Goal: Task Accomplishment & Management: Use online tool/utility

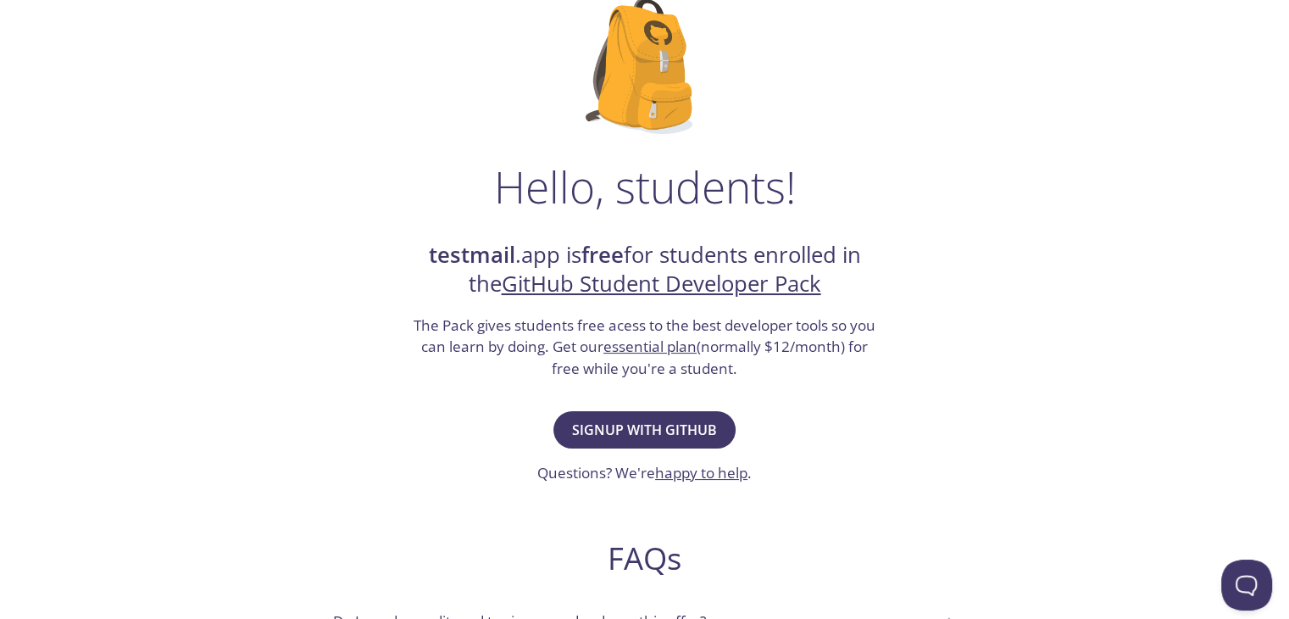
scroll to position [128, 0]
click at [658, 425] on span "Signup with GitHub" at bounding box center [644, 429] width 145 height 24
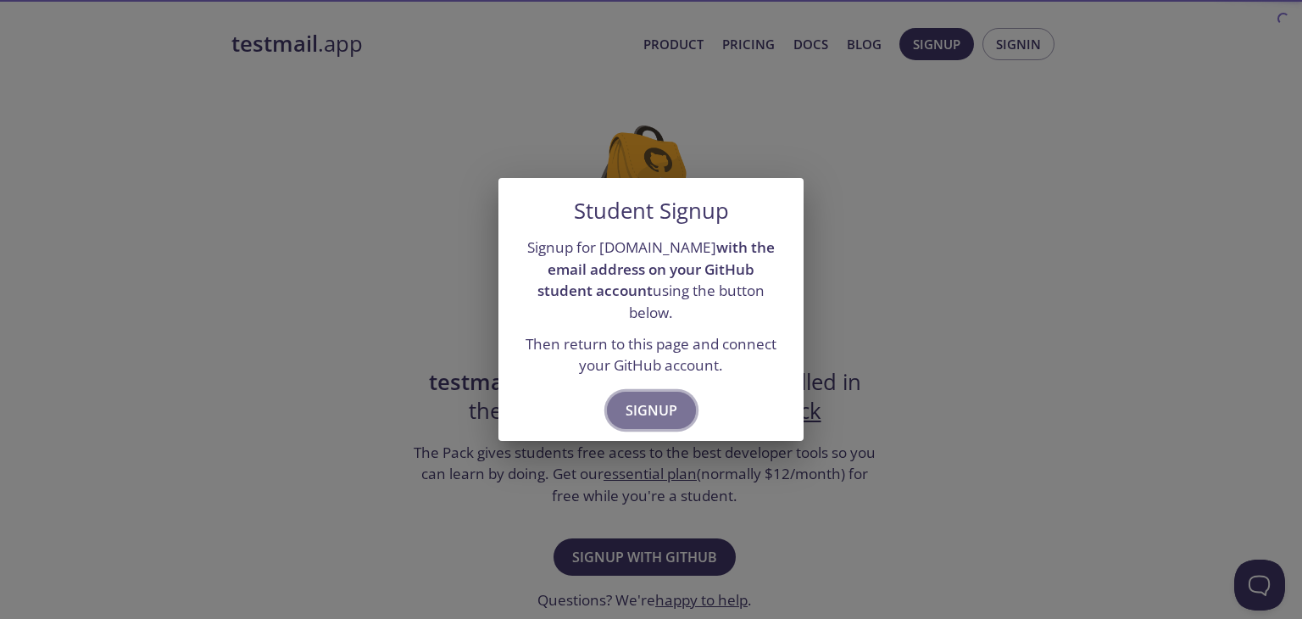
click at [671, 398] on span "Signup" at bounding box center [651, 410] width 52 height 24
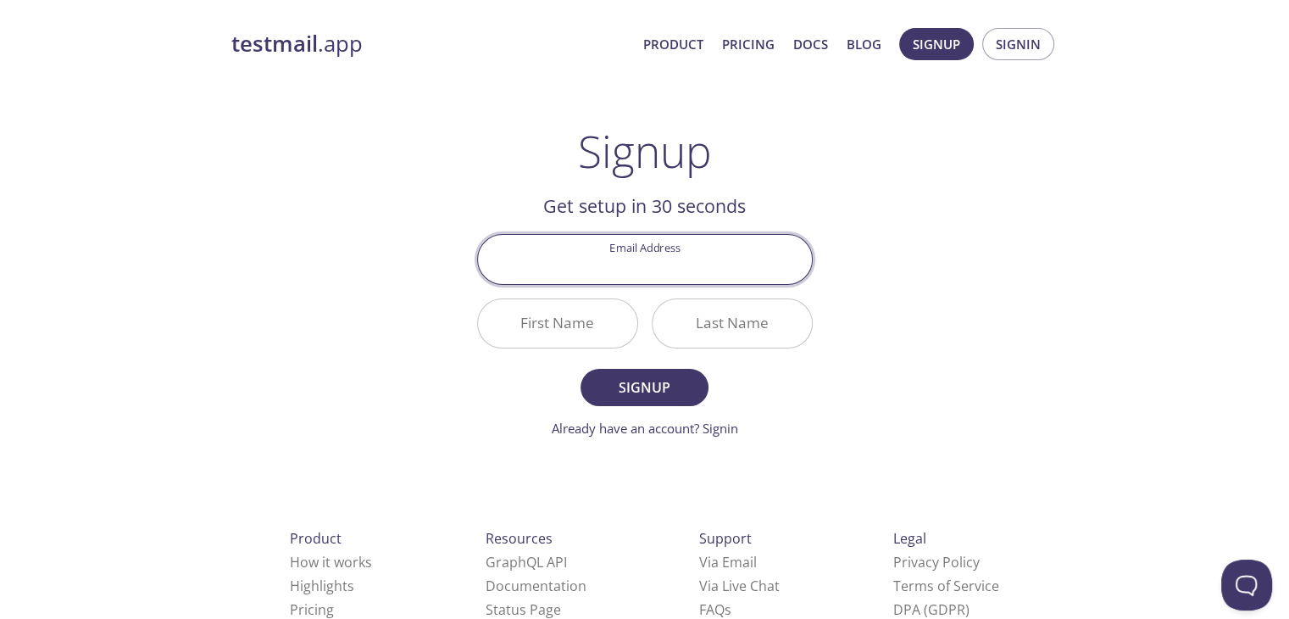
click at [627, 262] on input "Email Address" at bounding box center [645, 259] width 334 height 48
type input "[EMAIL_ADDRESS][DOMAIN_NAME]"
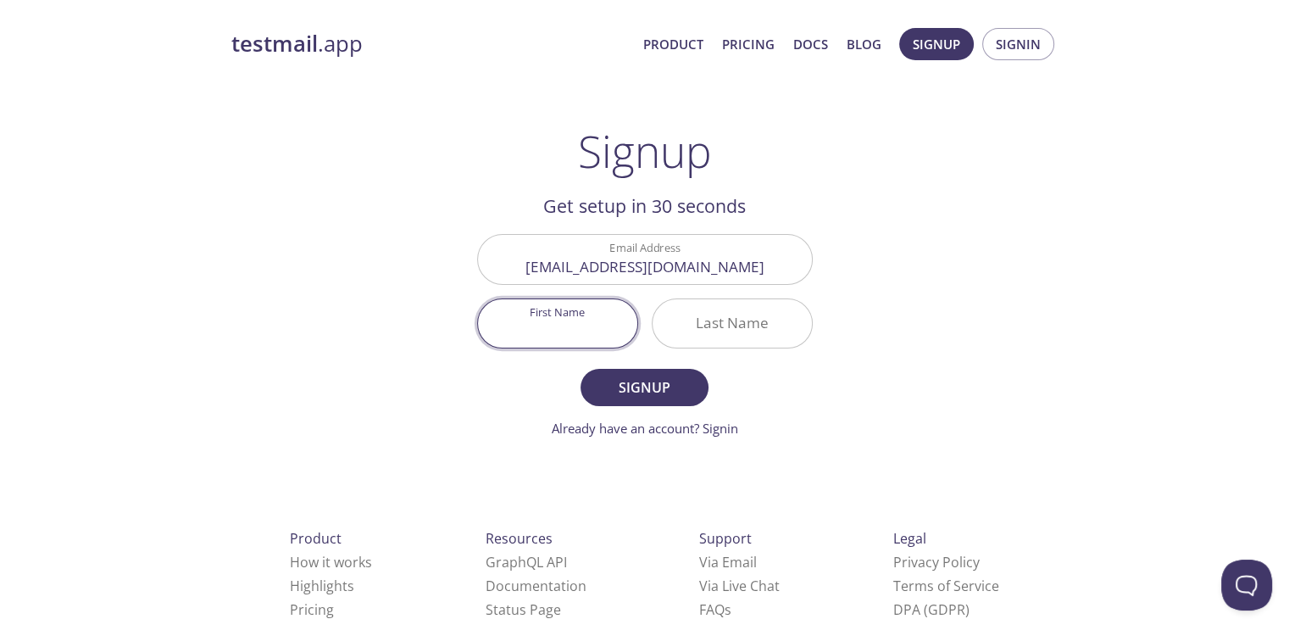
click at [590, 337] on input "First Name" at bounding box center [557, 323] width 159 height 48
type input "Dibyanjaya"
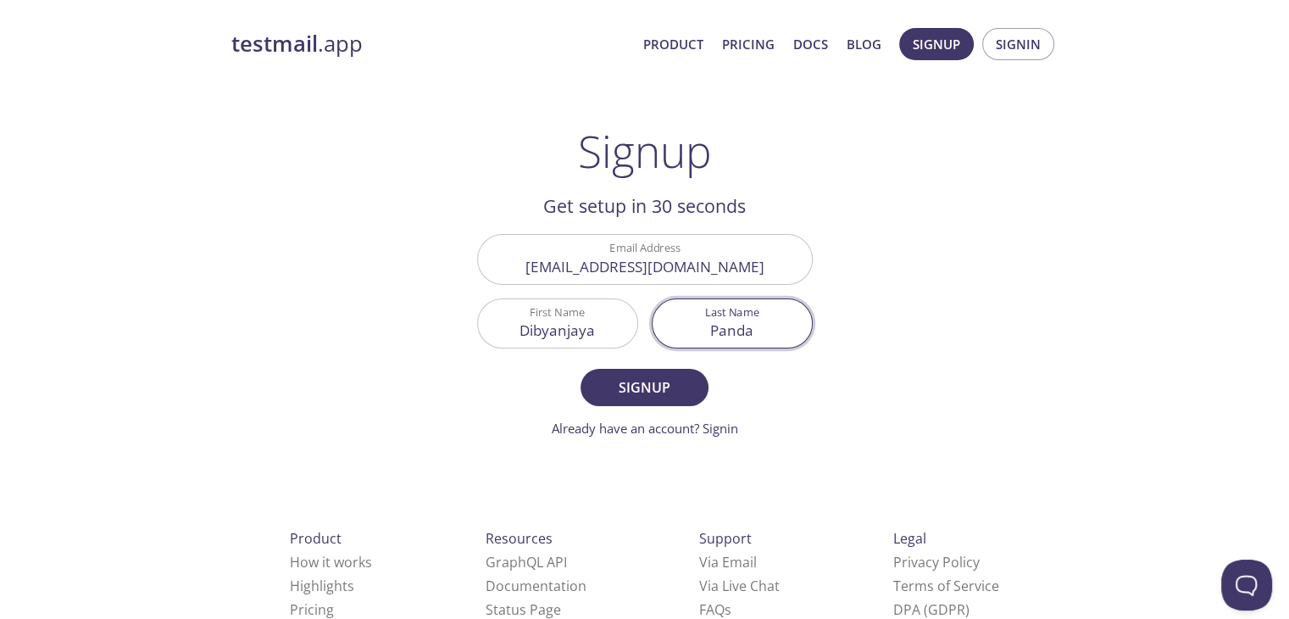
type input "Panda"
click at [608, 367] on form "Email Address dibyanjayapanda25@gmail.com First Name Dibyanjaya Last Name Panda…" at bounding box center [645, 335] width 336 height 203
click at [609, 372] on button "Signup" at bounding box center [644, 387] width 127 height 37
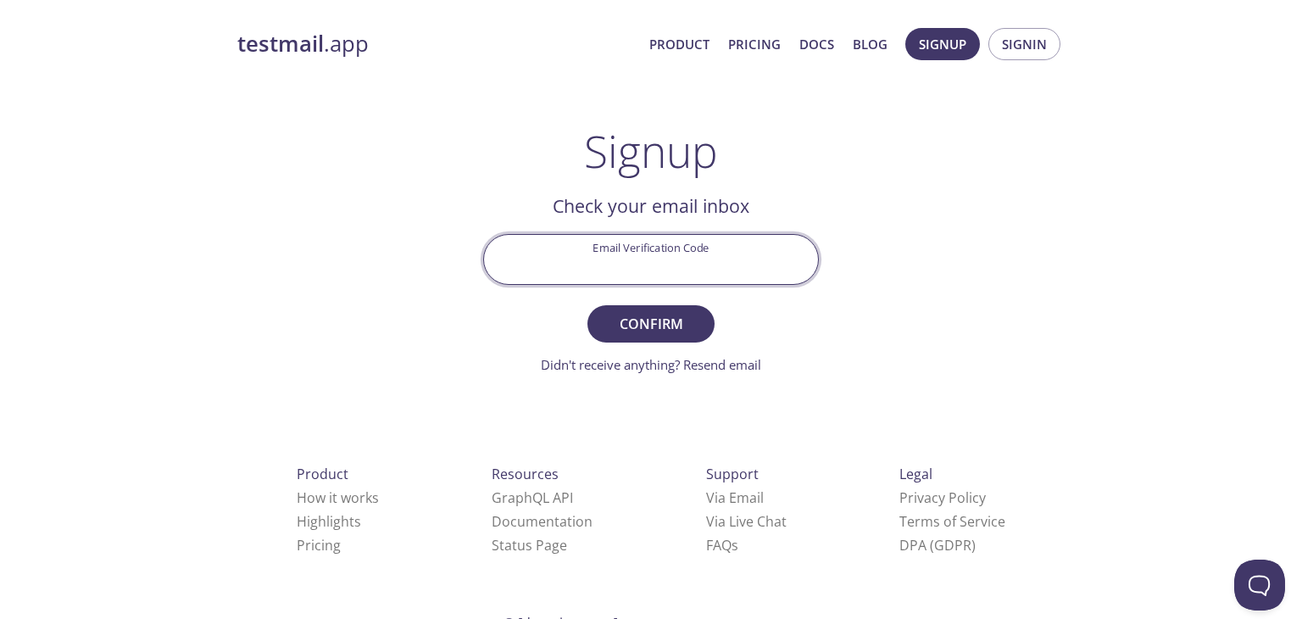
click at [577, 260] on input "Email Verification Code" at bounding box center [651, 259] width 334 height 48
type input "XMQ7T9T"
click at [642, 312] on span "Confirm" at bounding box center [651, 324] width 90 height 24
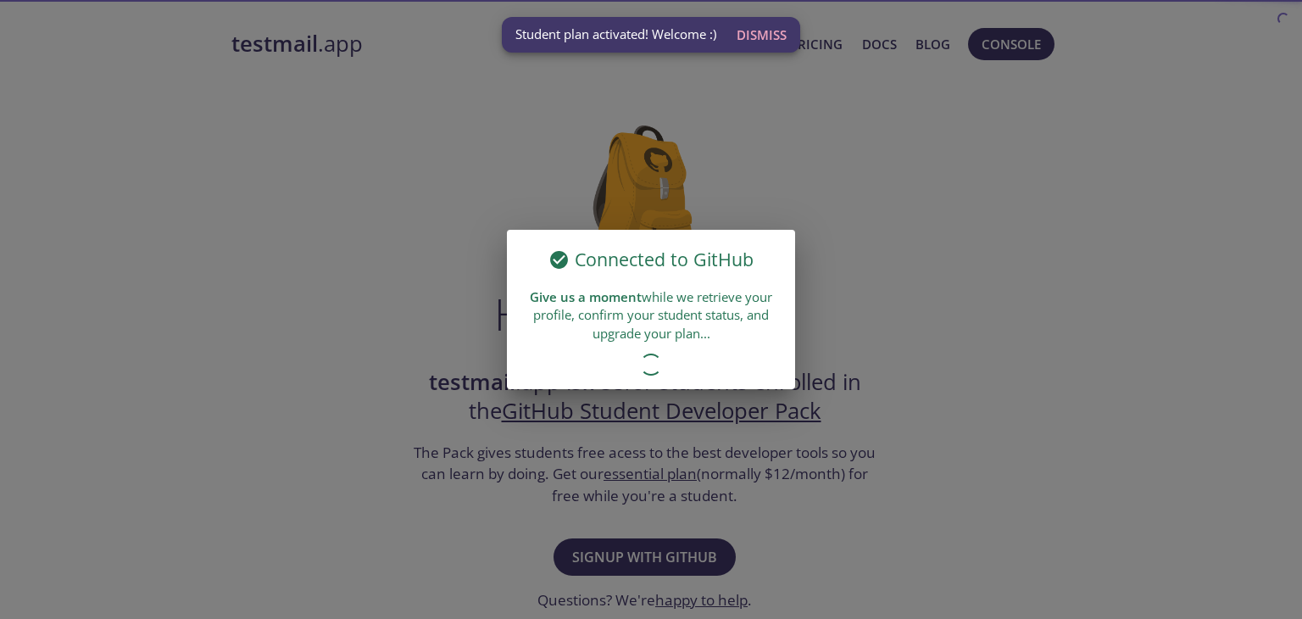
click at [747, 31] on span "Dismiss" at bounding box center [761, 35] width 50 height 22
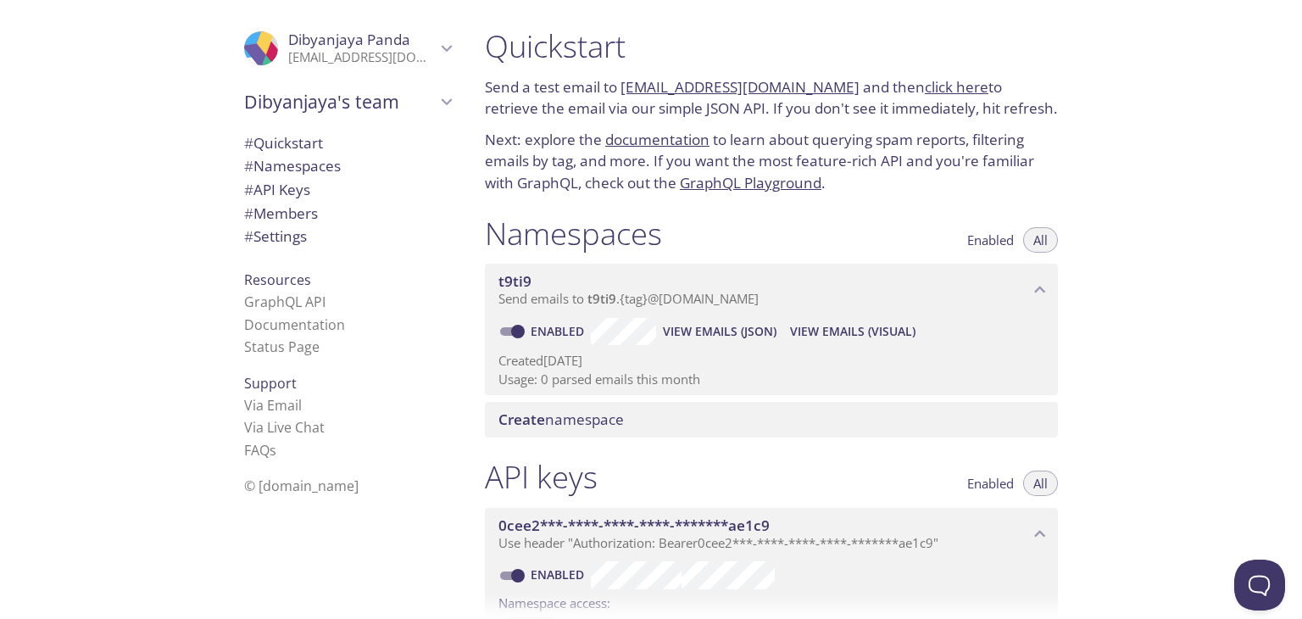
click at [584, 408] on div "Create namespace" at bounding box center [771, 420] width 573 height 36
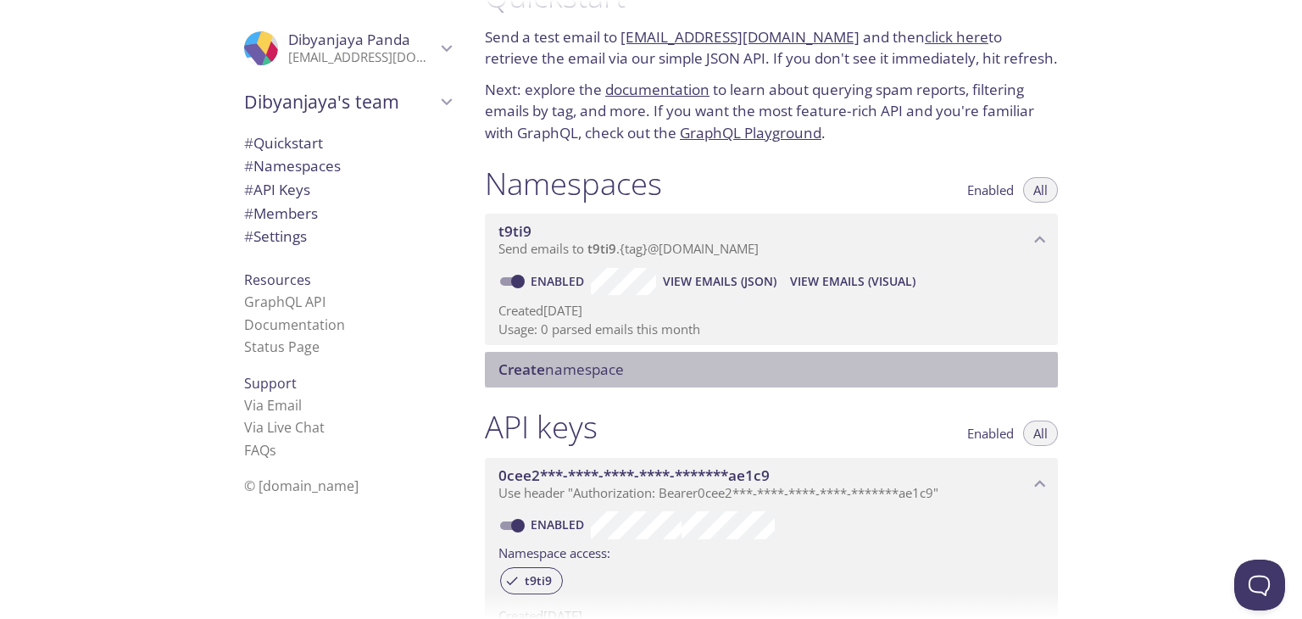
scroll to position [51, 0]
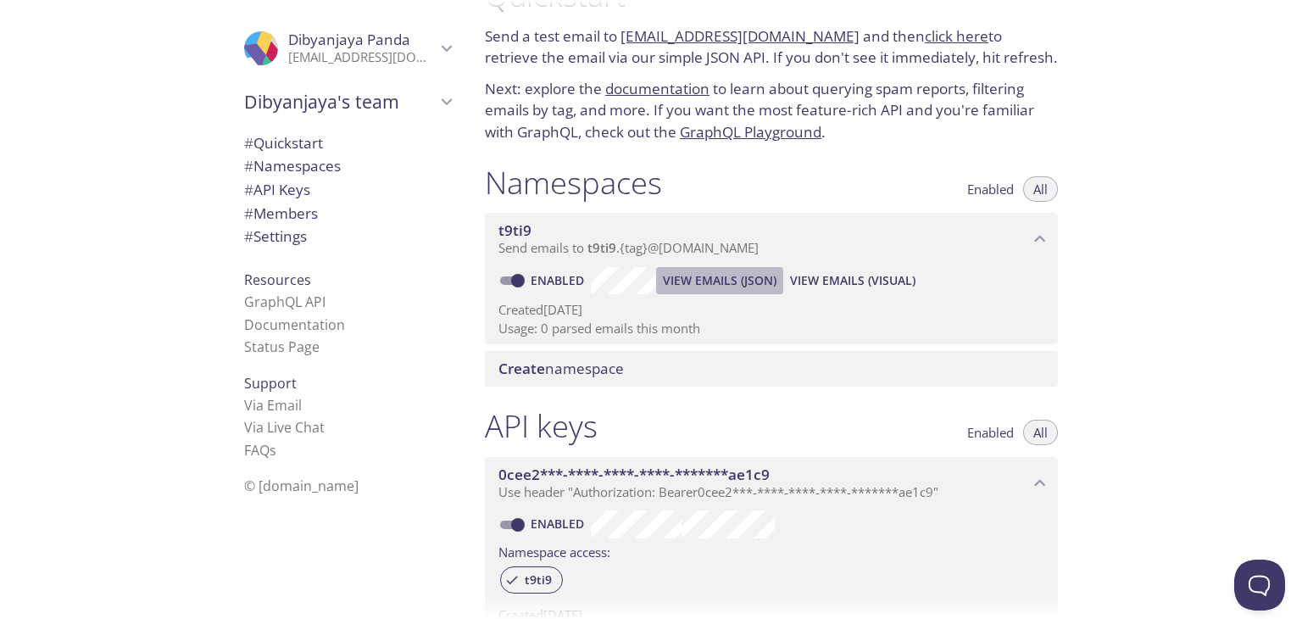
click at [691, 277] on span "View Emails (JSON)" at bounding box center [720, 280] width 114 height 20
click at [878, 270] on span "View Emails (Visual)" at bounding box center [852, 280] width 125 height 20
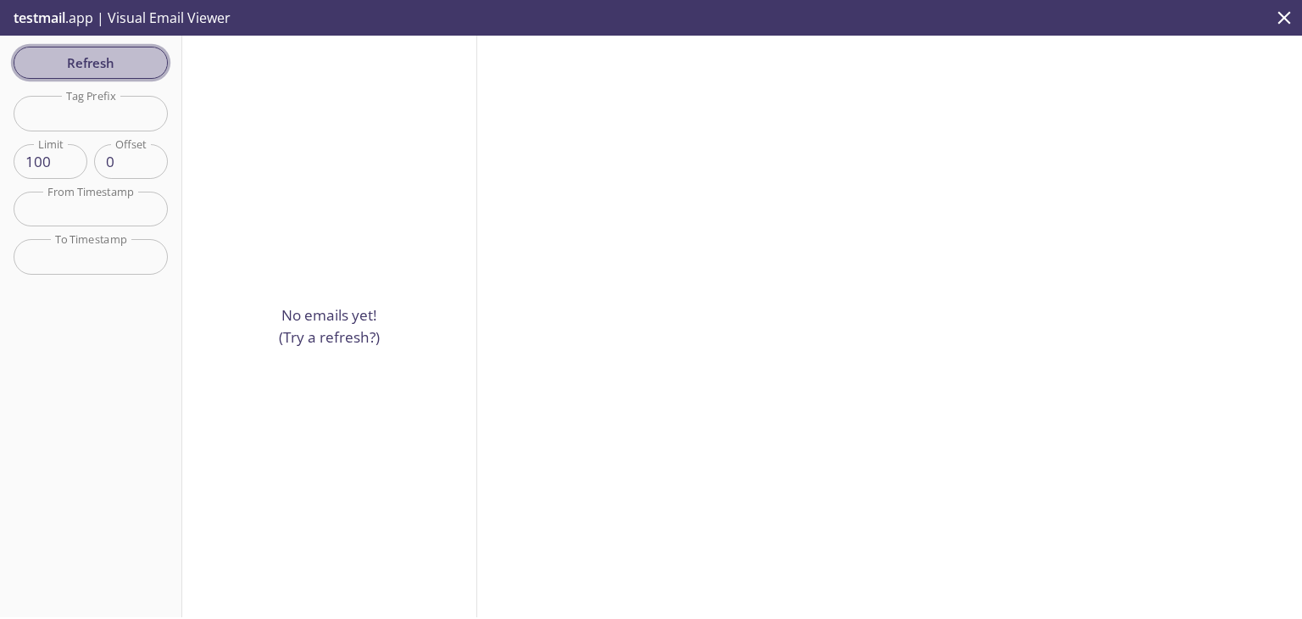
click at [104, 69] on span "Refresh" at bounding box center [90, 63] width 127 height 22
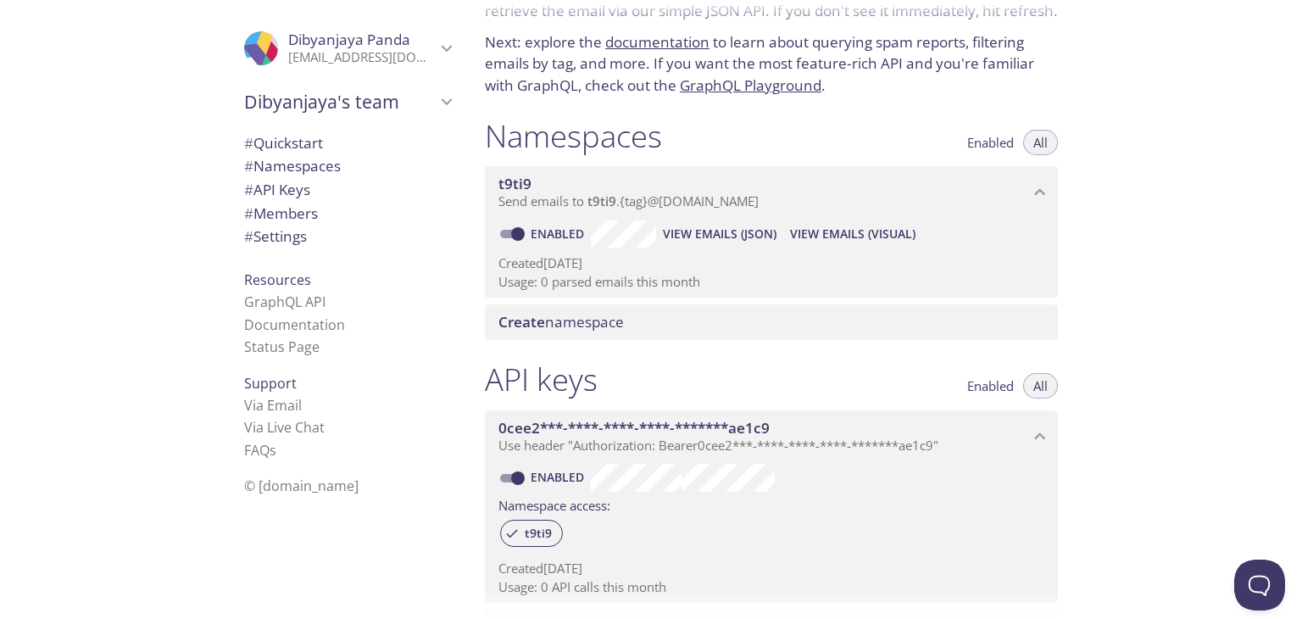
scroll to position [98, 0]
click at [1009, 142] on span "Enabled" at bounding box center [990, 142] width 47 height 0
click at [1173, 236] on div "Quickstart Send a test email to t9ti9.test@inbox.testmail.app and then click he…" at bounding box center [886, 309] width 831 height 619
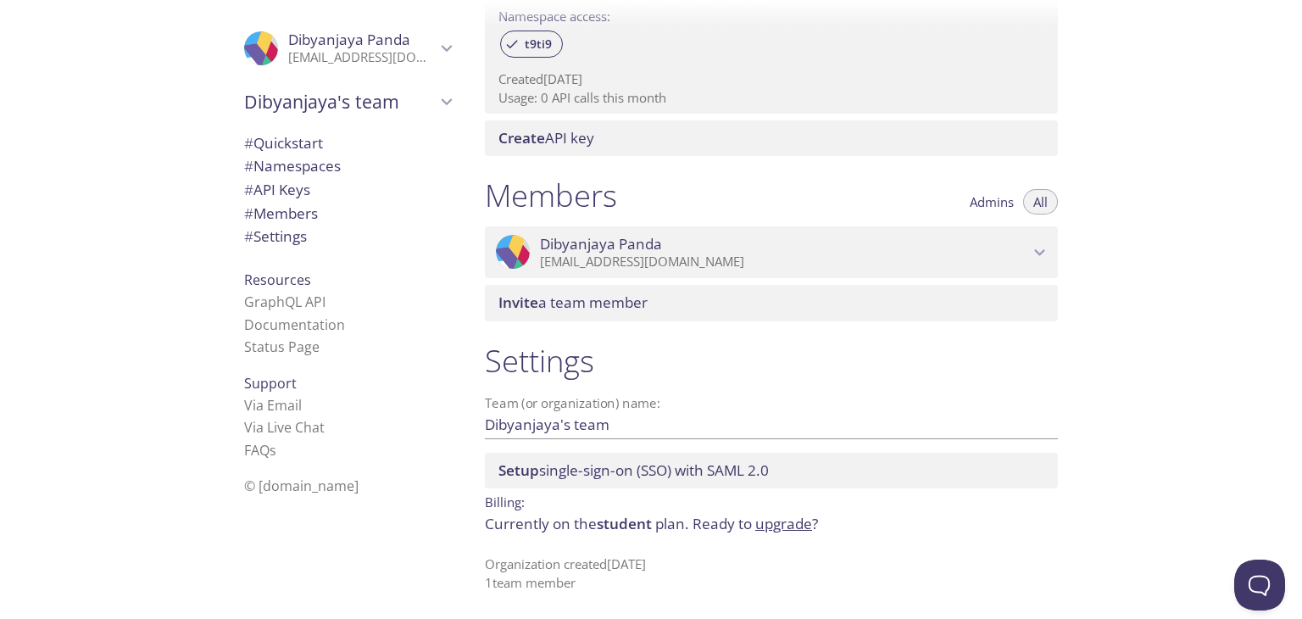
scroll to position [0, 0]
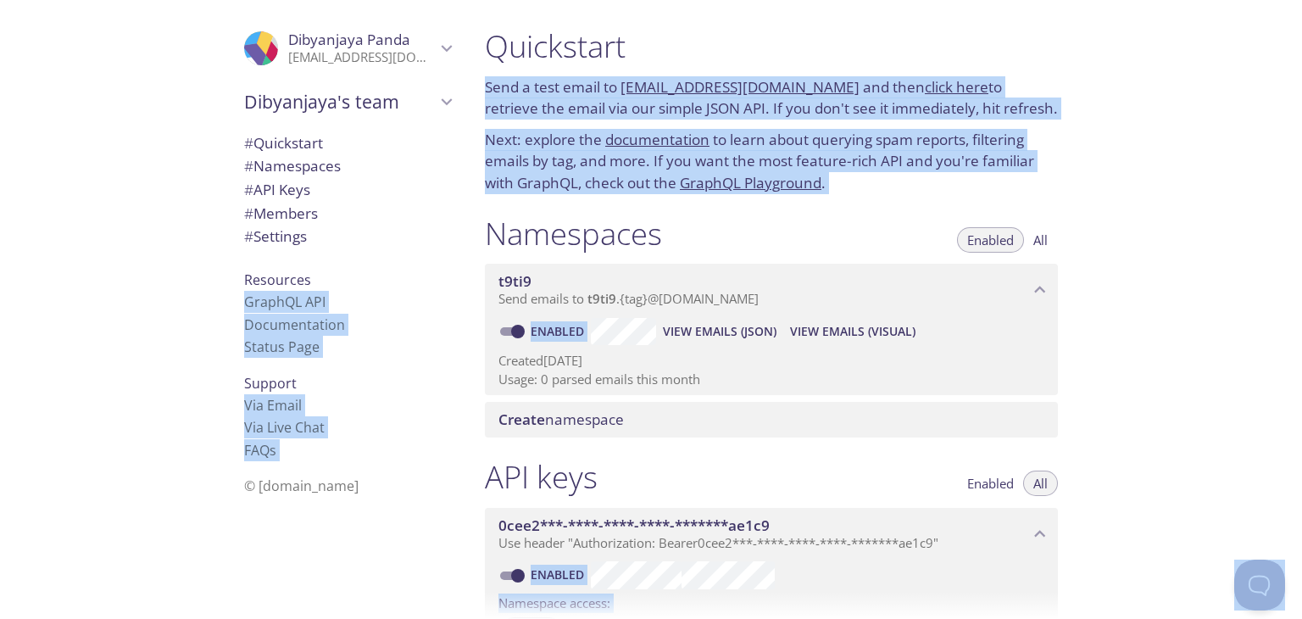
click at [173, 346] on div ".cls-1 { fill: #6d5ca8; } .cls-2 { fill: #3fc191; } .cls-3 { fill: #3b4752; } .…" at bounding box center [235, 309] width 471 height 619
copy body ".cls-1 { fill: #6d5ca8; } .cls-2 { fill: #3fc191; } .cls-3 { fill: #3b4752; } .…"
click at [173, 346] on div ".cls-1 { fill: #6d5ca8; } .cls-2 { fill: #3fc191; } .cls-3 { fill: #3b4752; } .…" at bounding box center [235, 309] width 471 height 619
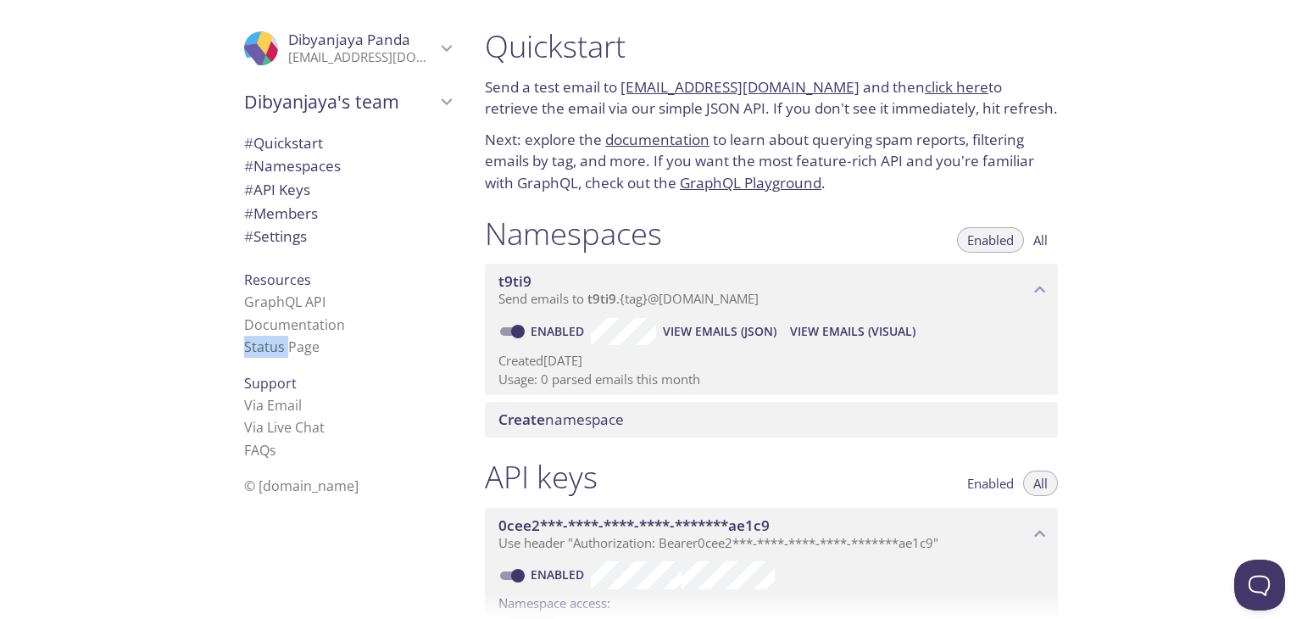
click at [173, 346] on div ".cls-1 { fill: #6d5ca8; } .cls-2 { fill: #3fc191; } .cls-3 { fill: #3b4752; } .…" at bounding box center [235, 309] width 471 height 619
